Goal: Book appointment/travel/reservation

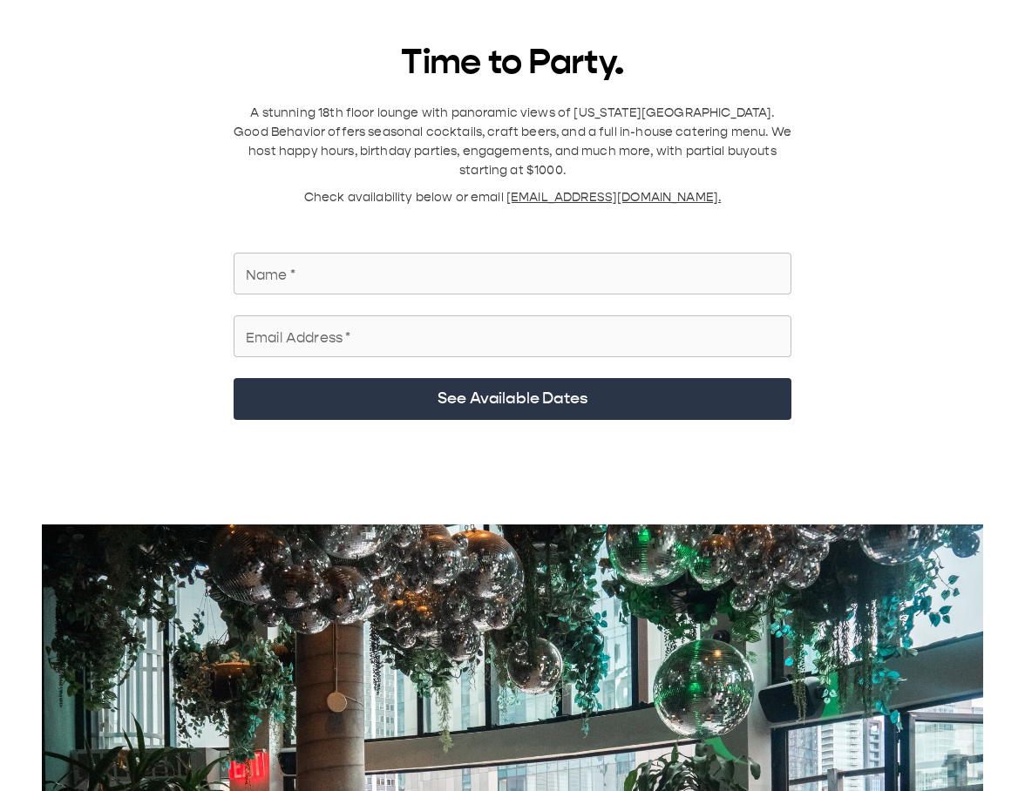
click at [466, 269] on input "Name   *" at bounding box center [512, 273] width 558 height 49
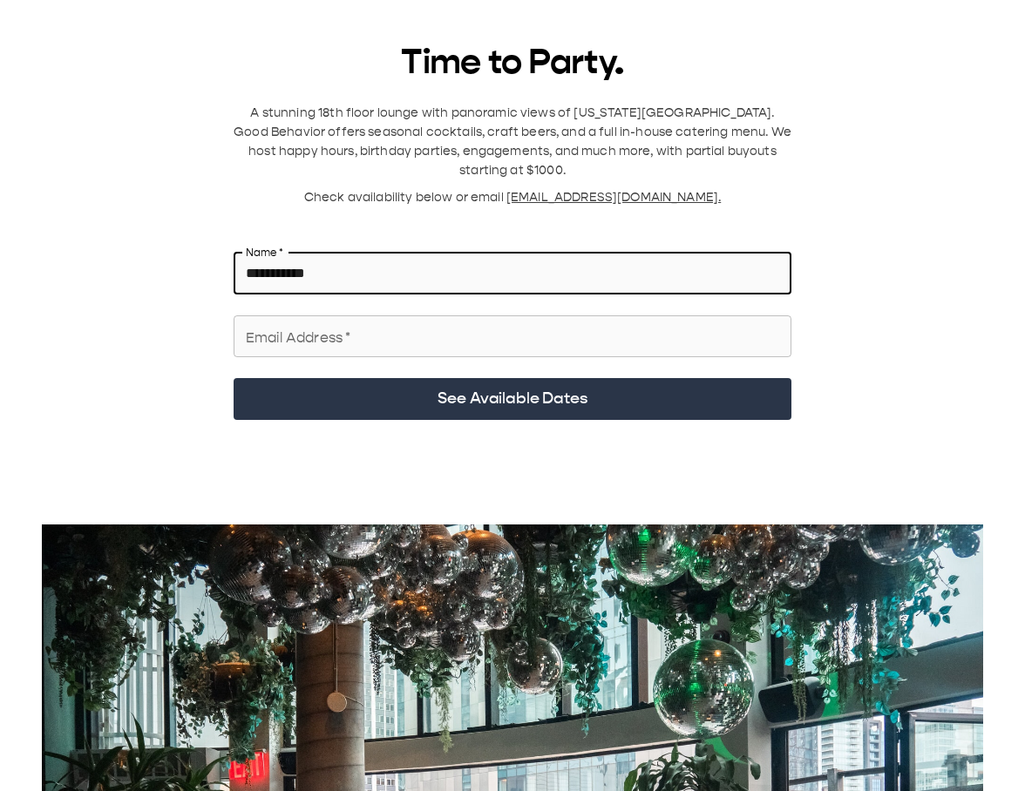
type input "**********"
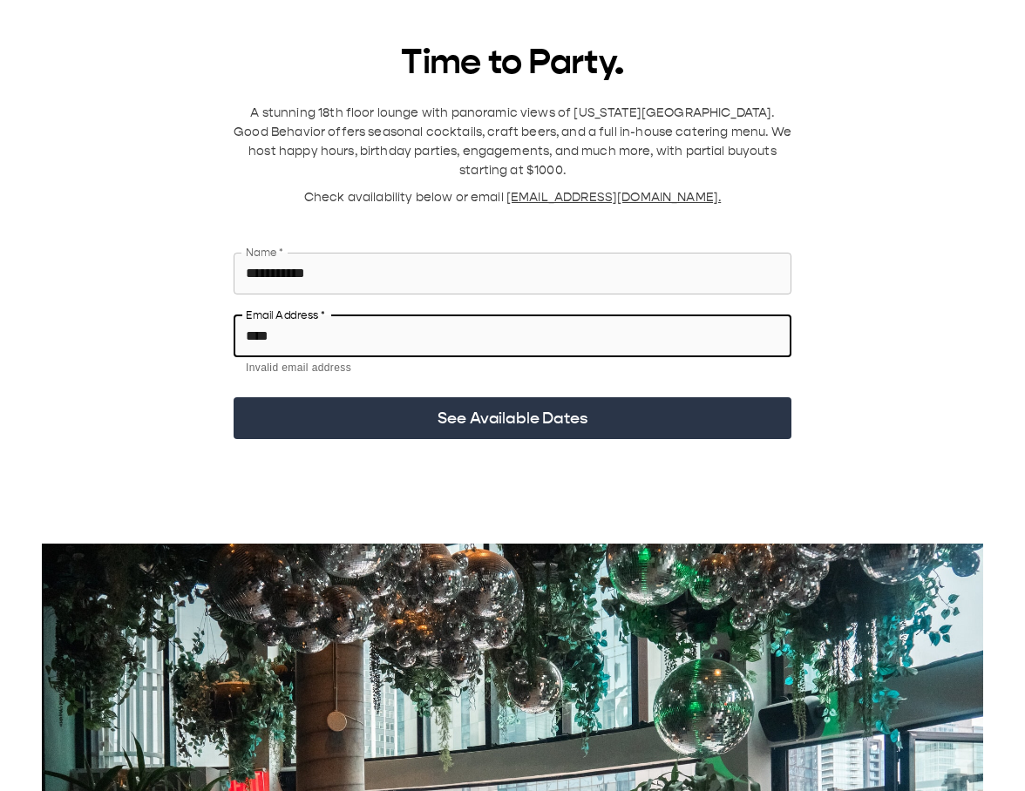
type input "**********"
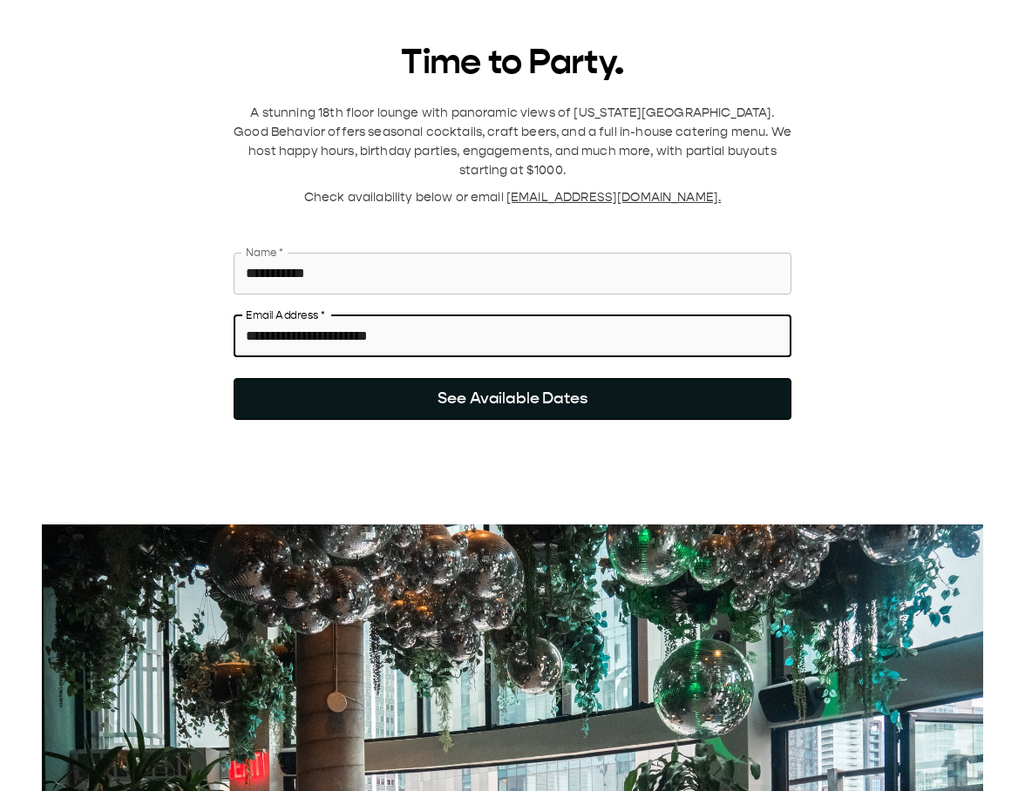
click at [458, 386] on button "See Available Dates" at bounding box center [512, 399] width 558 height 42
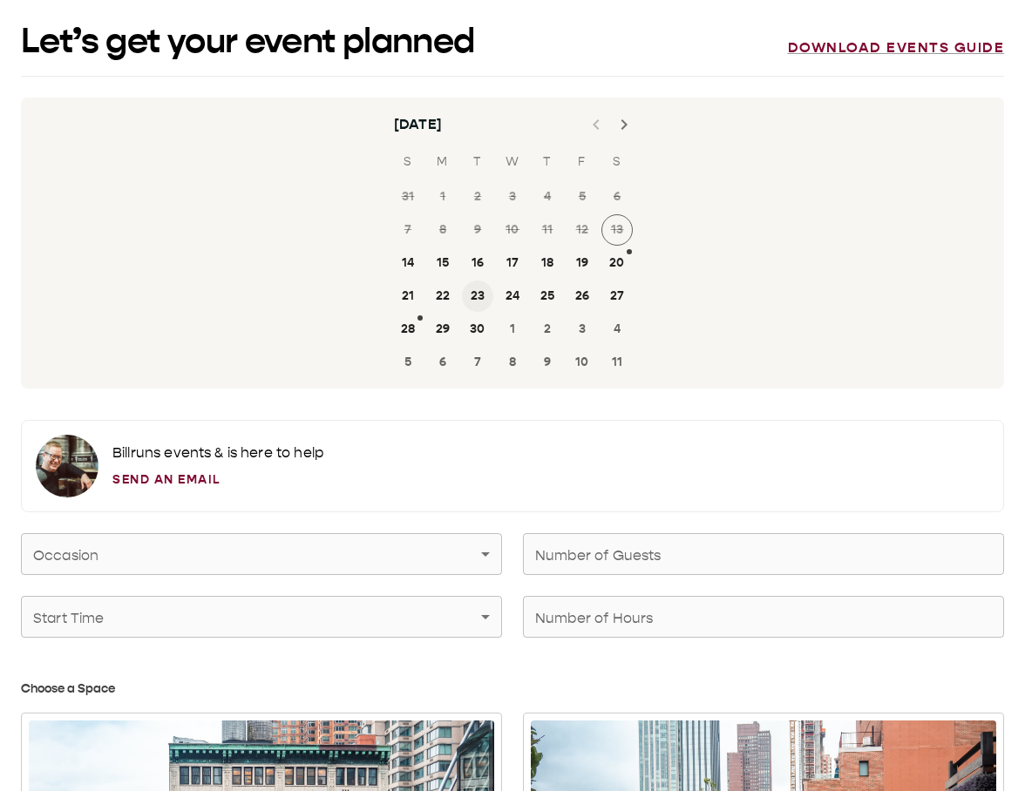
click at [479, 296] on button "23" at bounding box center [477, 296] width 31 height 31
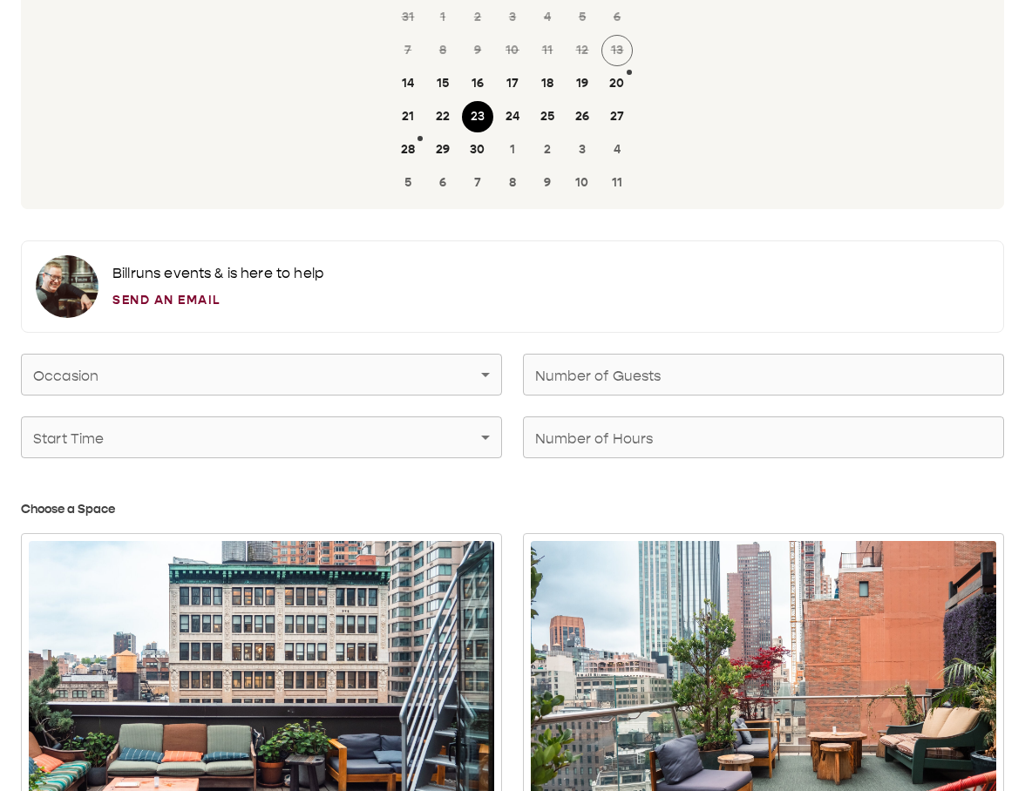
scroll to position [187, 0]
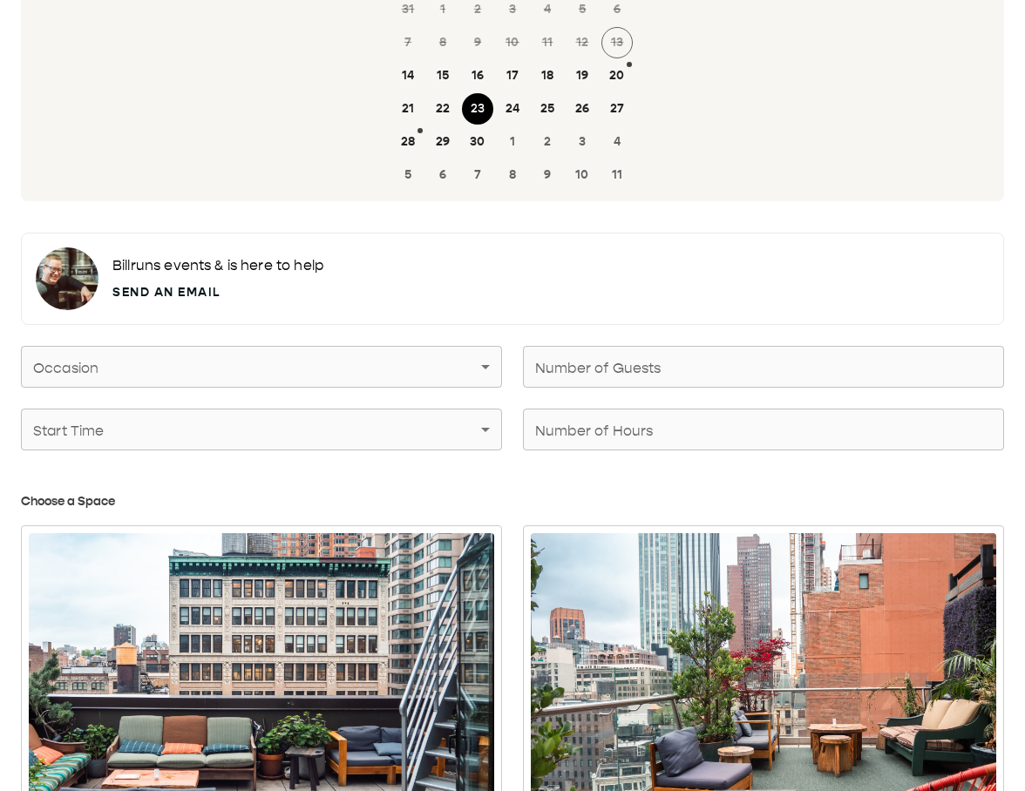
click at [199, 291] on link "Send an Email" at bounding box center [217, 292] width 211 height 18
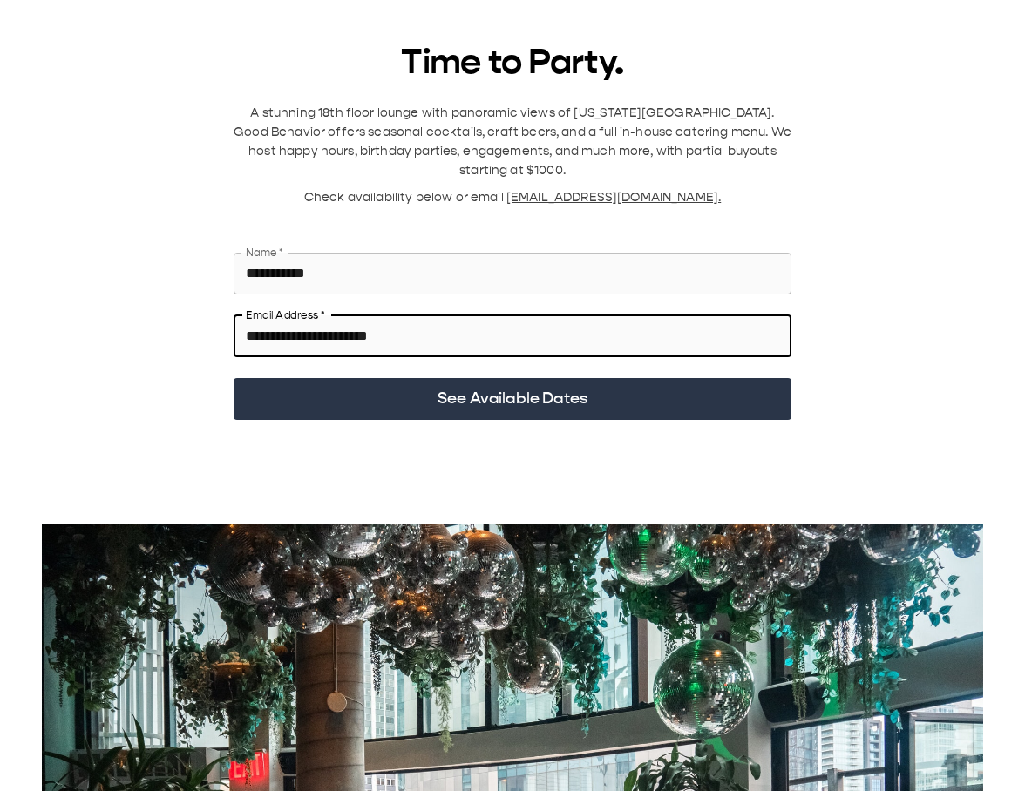
click at [398, 382] on button "See Available Dates" at bounding box center [512, 399] width 558 height 42
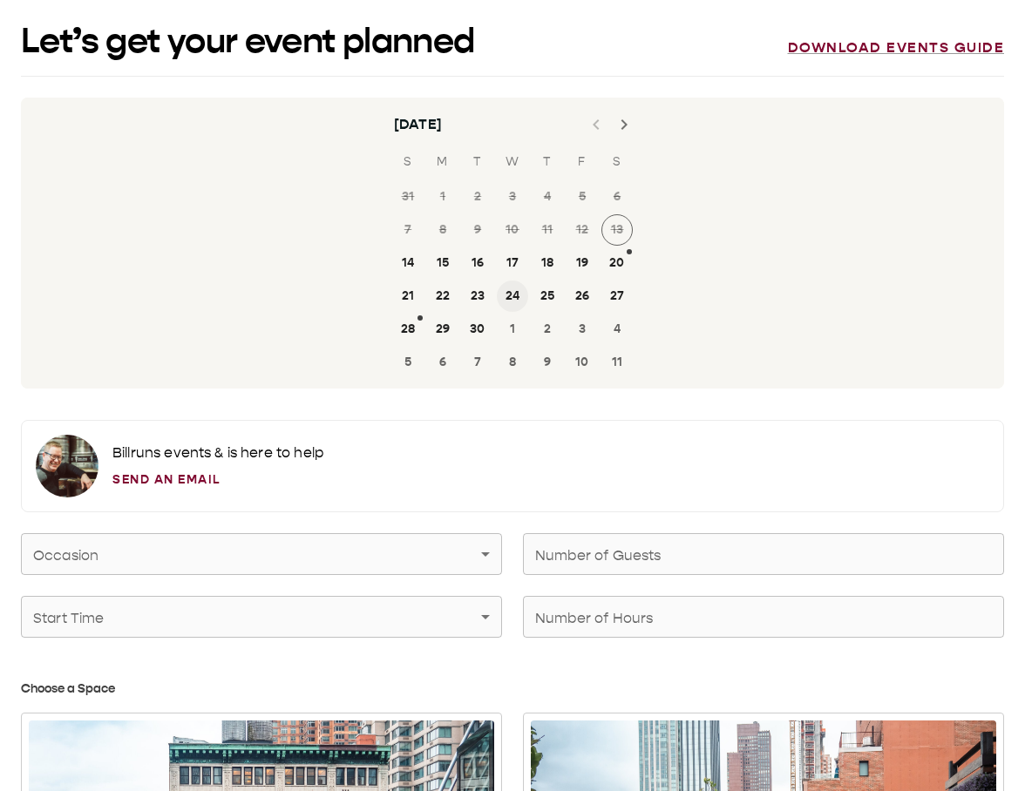
click at [509, 290] on button "24" at bounding box center [512, 296] width 31 height 31
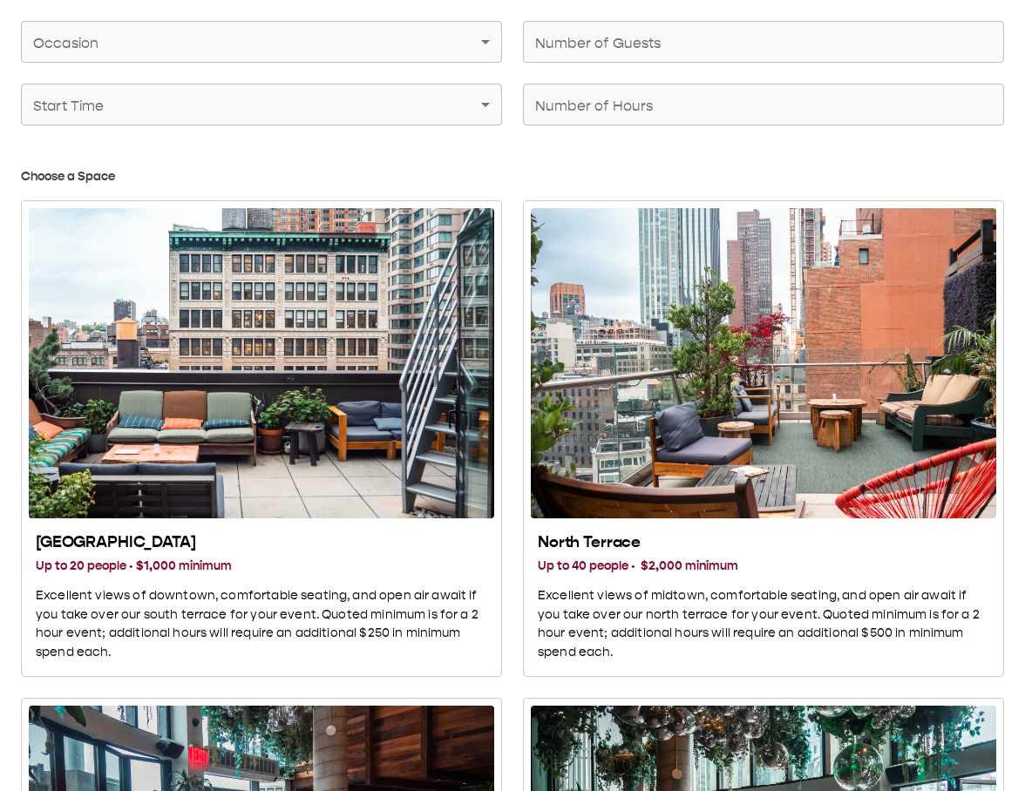
scroll to position [501, 0]
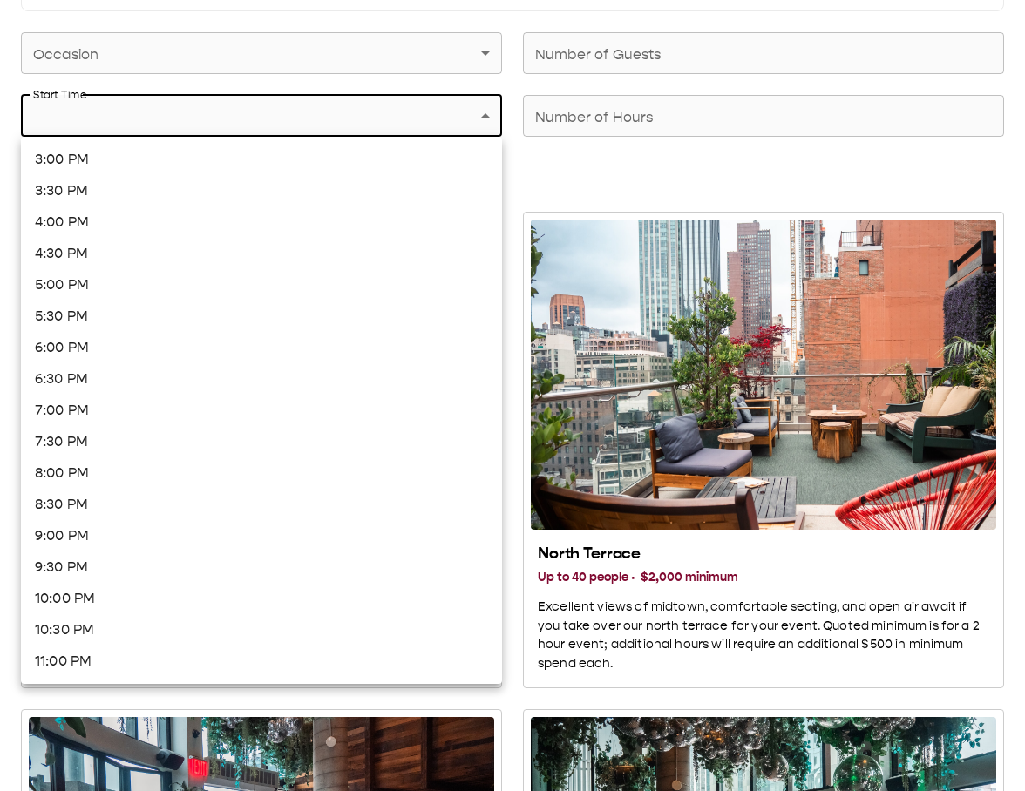
click at [239, 350] on li "6:00 PM" at bounding box center [261, 347] width 481 height 31
type input "*******"
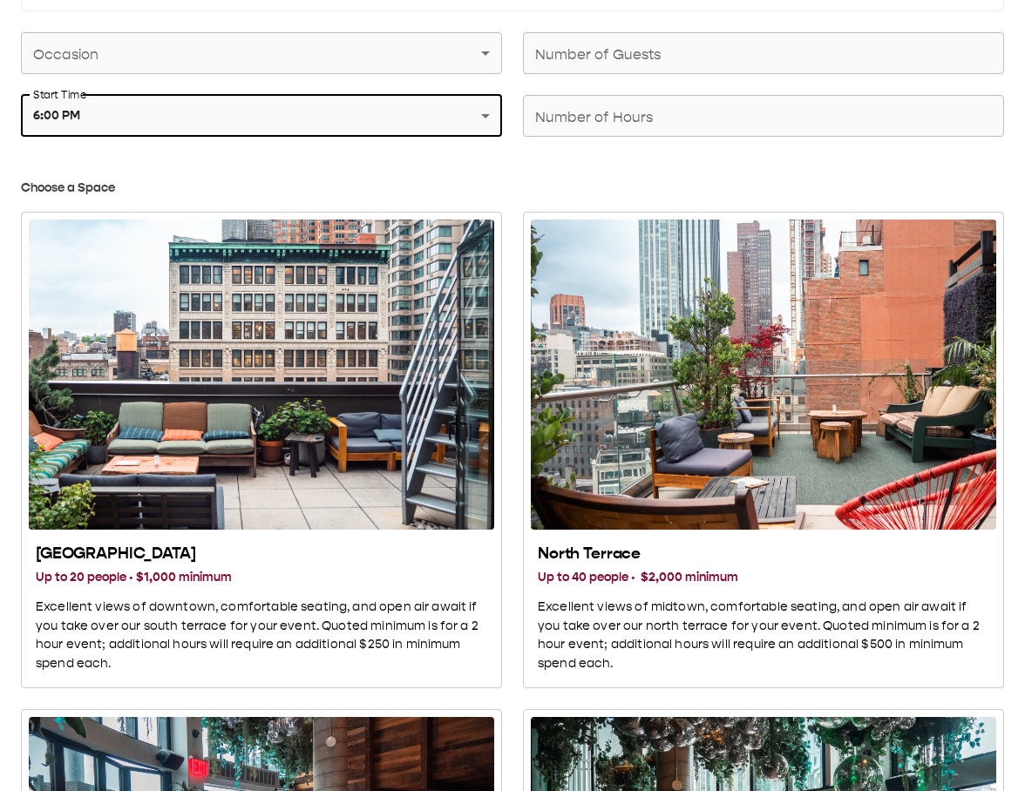
click at [592, 119] on div "Number of Hours Number of Hours" at bounding box center [763, 116] width 481 height 42
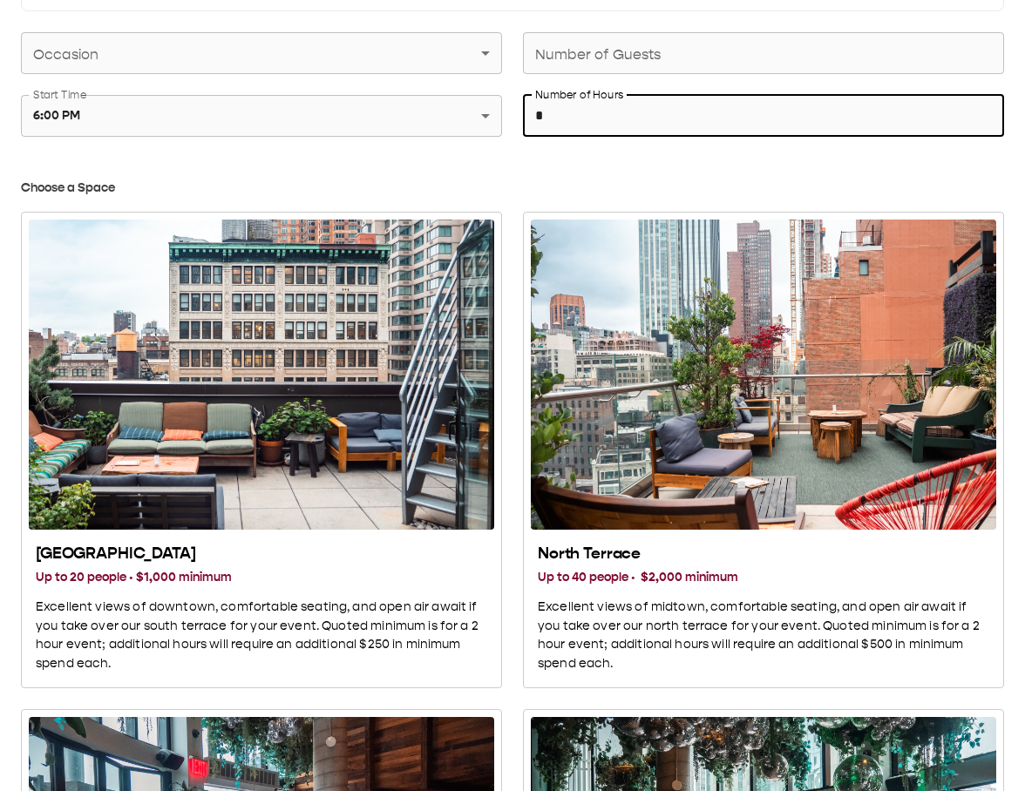
type input "*"
click at [592, 56] on div "Number of Guests Number of Guests" at bounding box center [763, 53] width 481 height 42
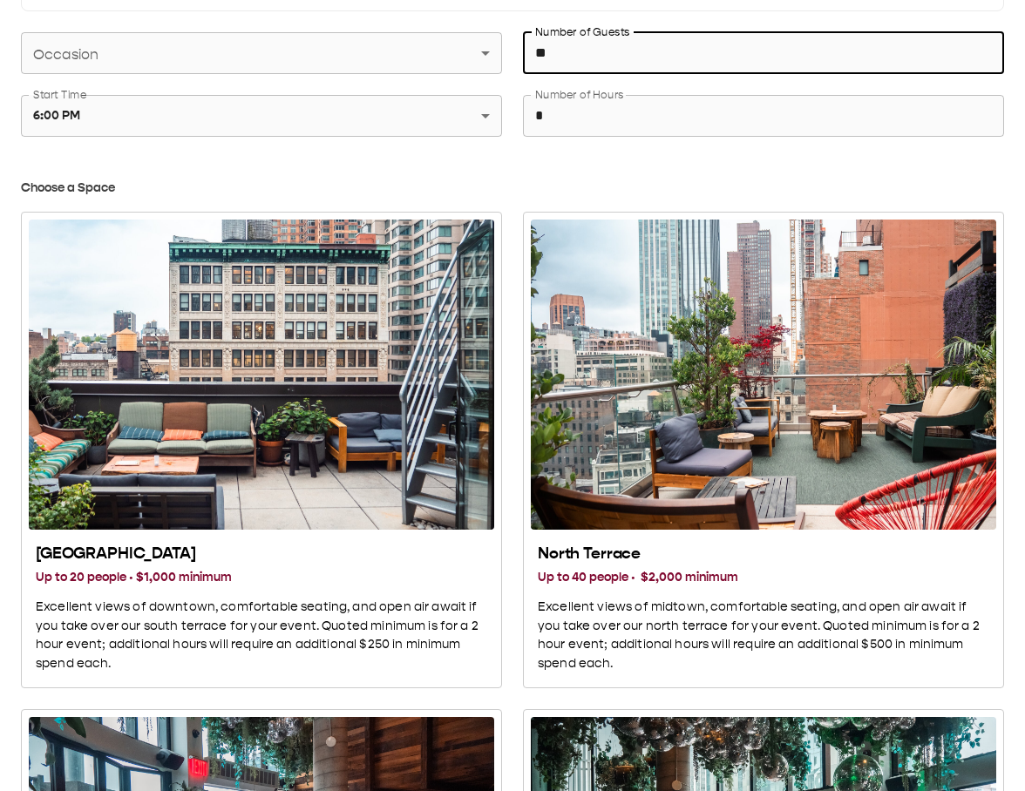
type input "**"
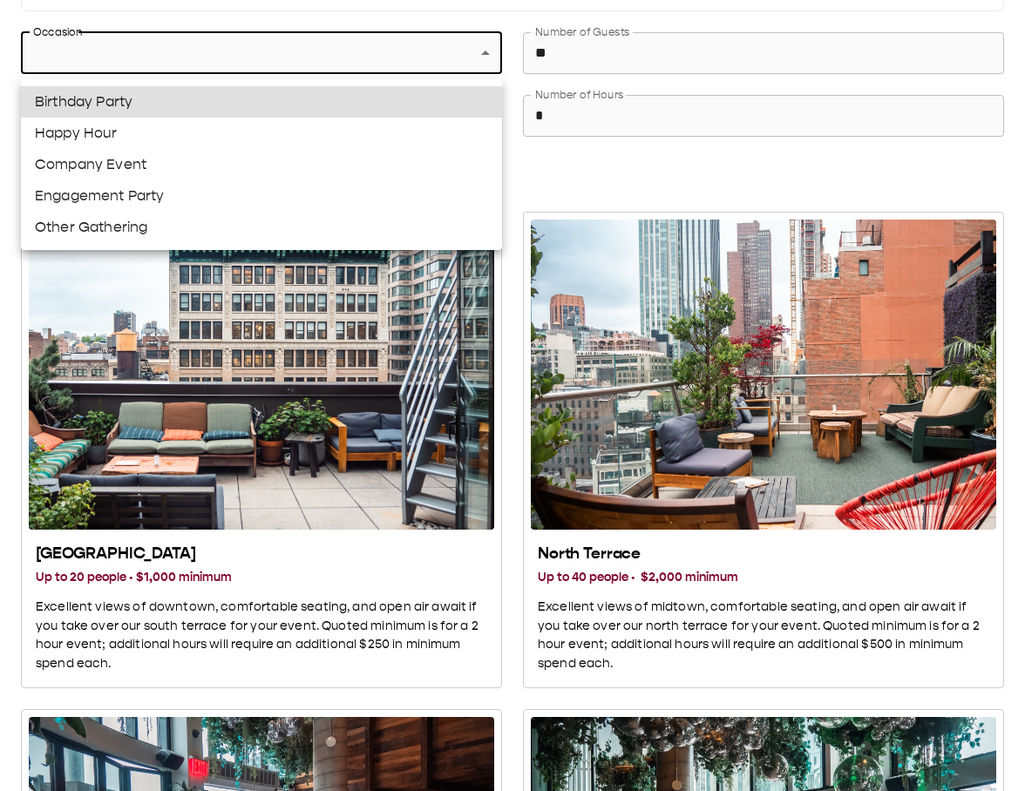
scroll to position [496, 0]
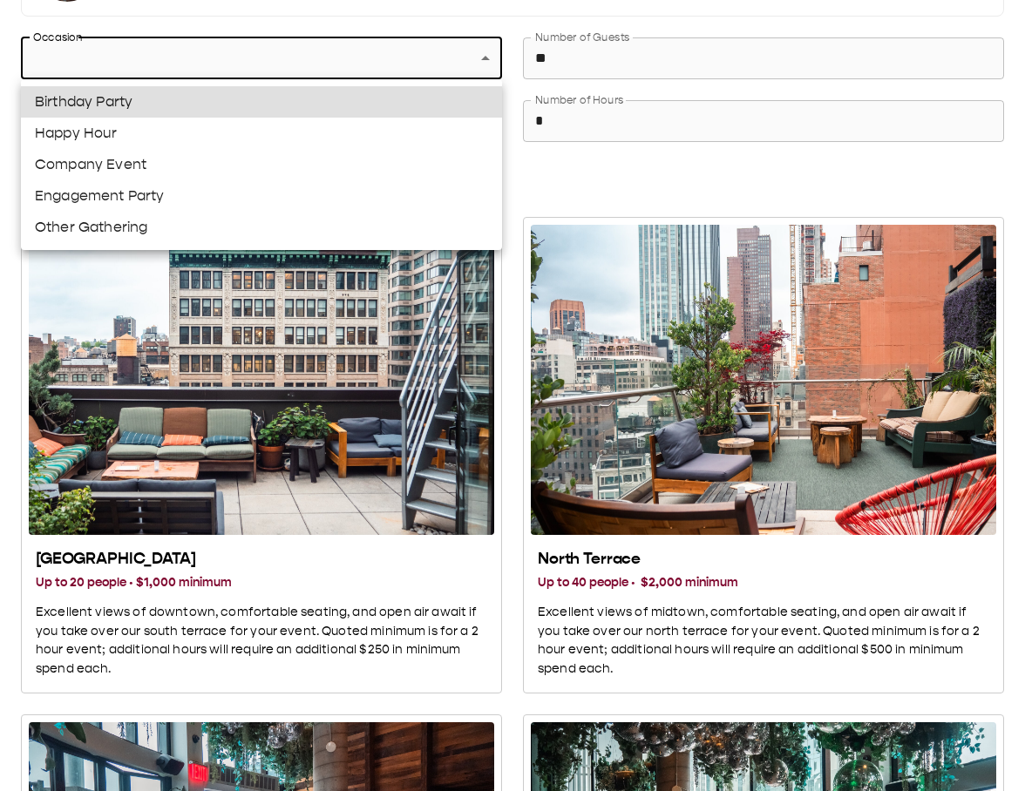
click at [284, 129] on li "Happy Hour" at bounding box center [261, 133] width 481 height 31
type input "**********"
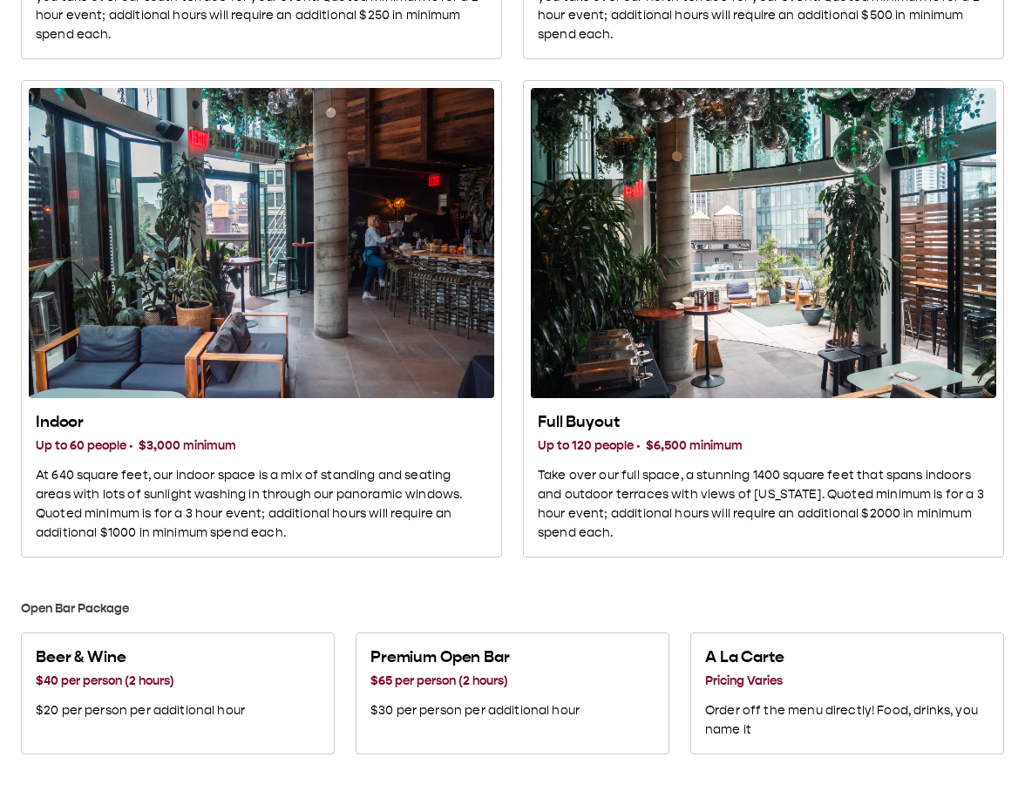
scroll to position [1126, 0]
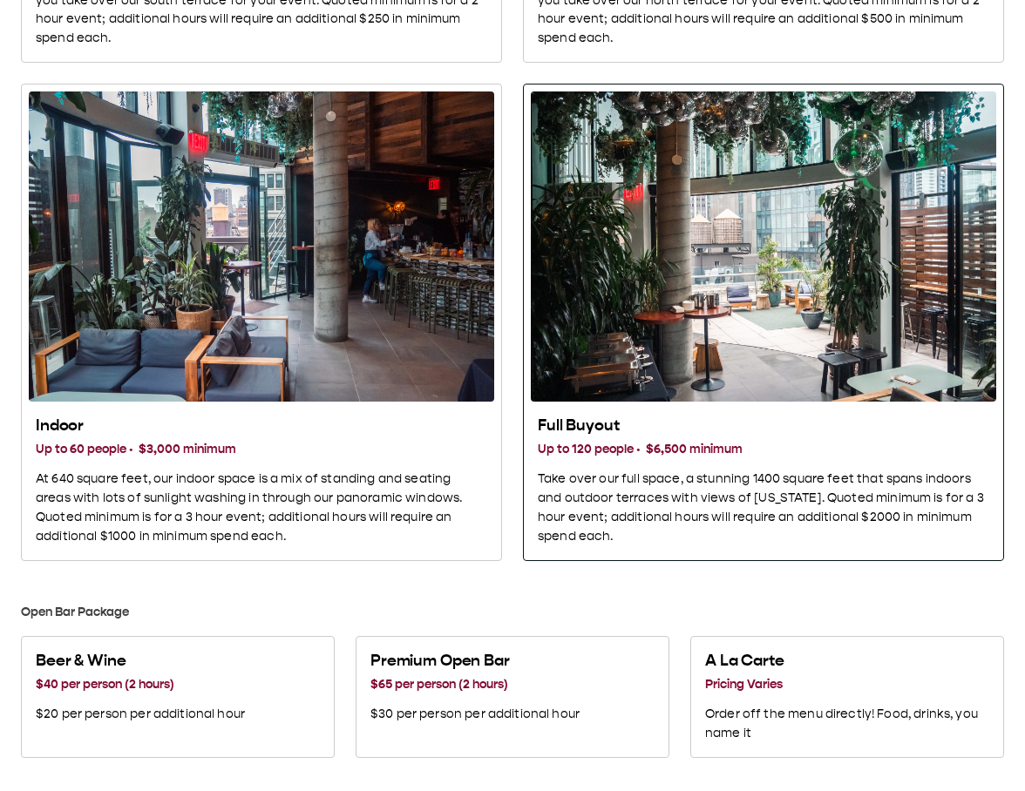
click at [645, 309] on div "Full Buyout" at bounding box center [763, 246] width 465 height 310
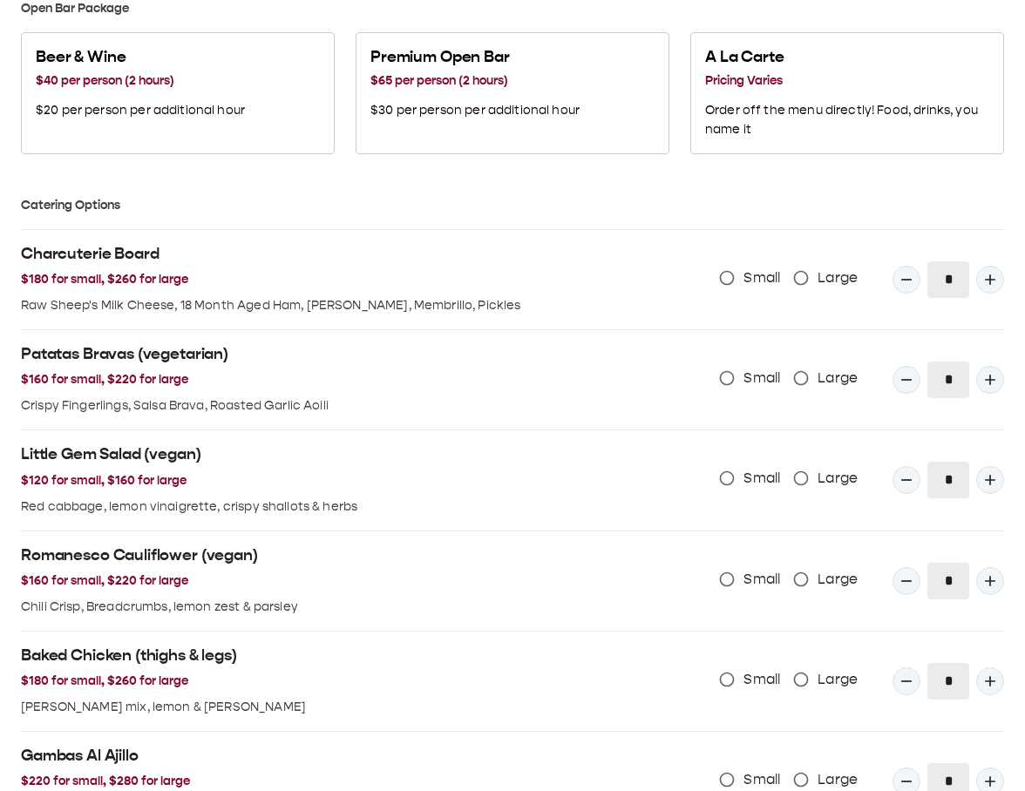
scroll to position [1736, 0]
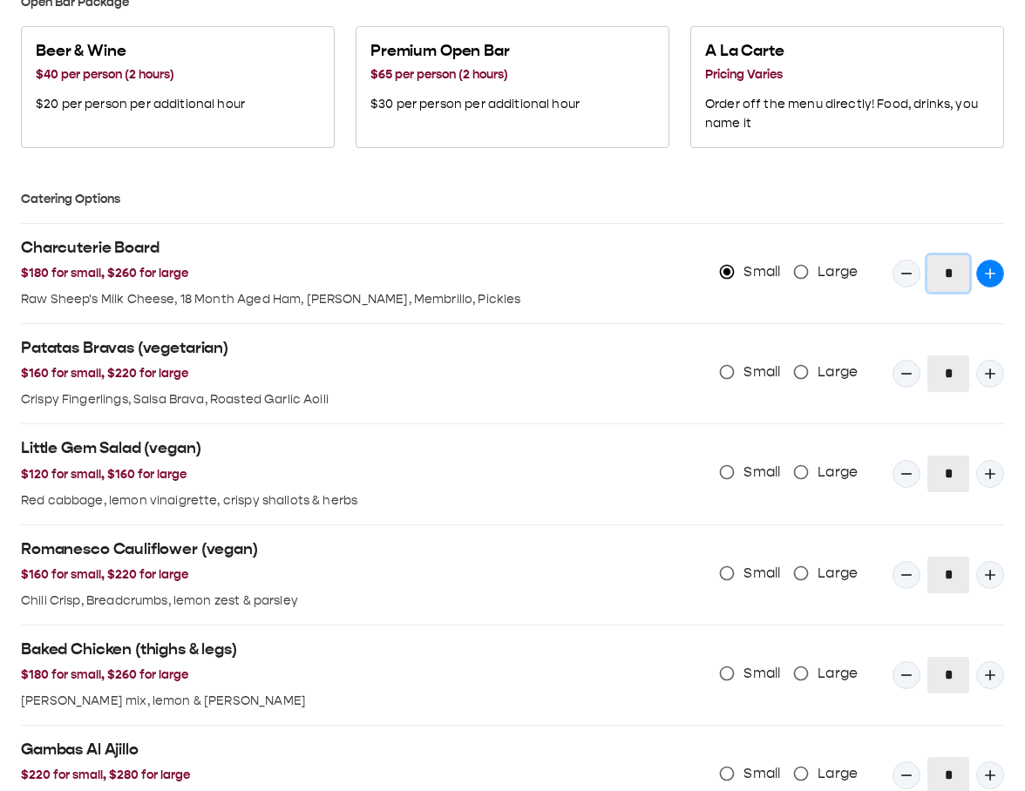
click at [986, 273] on icon "Quantity Input" at bounding box center [989, 273] width 10 height 10
type input "*"
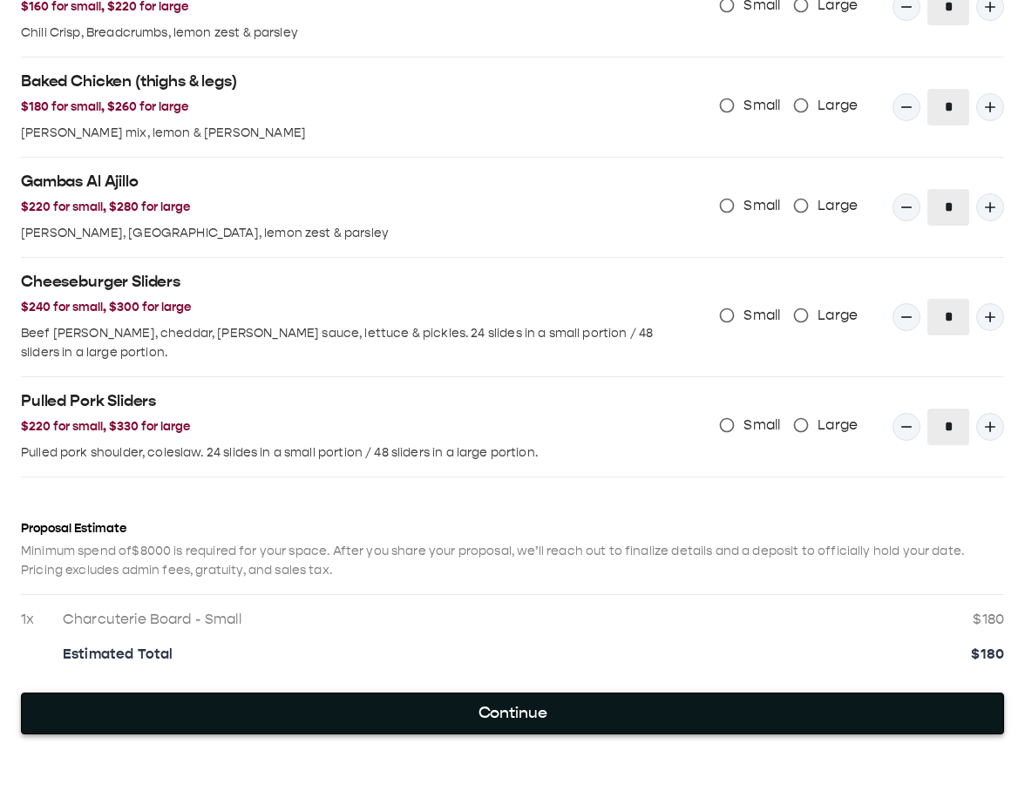
scroll to position [2299, 0]
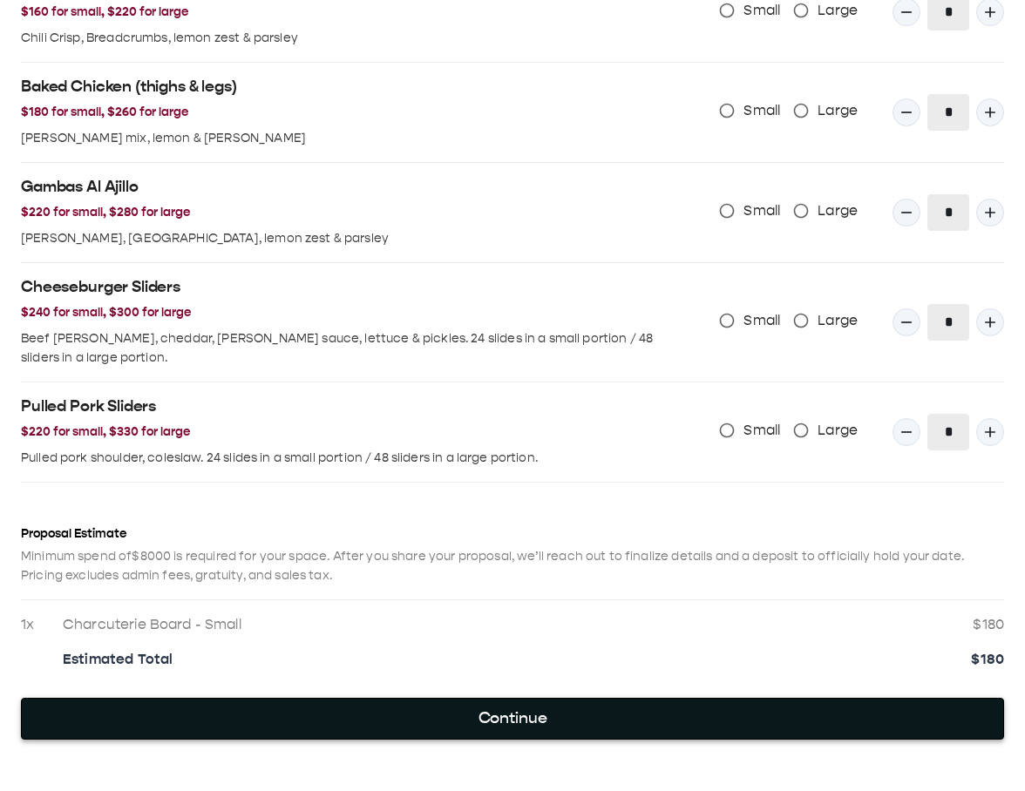
click at [499, 698] on button "Continue" at bounding box center [512, 719] width 983 height 42
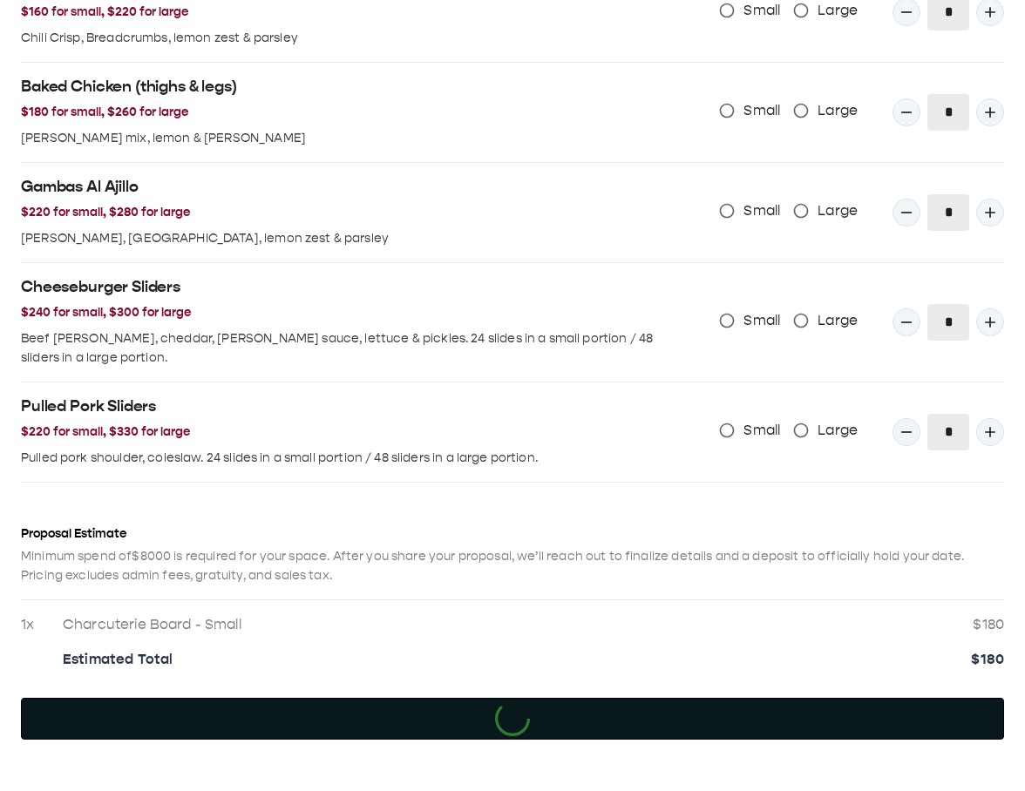
scroll to position [0, 0]
